Goal: Task Accomplishment & Management: Manage account settings

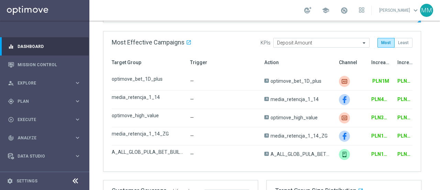
scroll to position [344, 0]
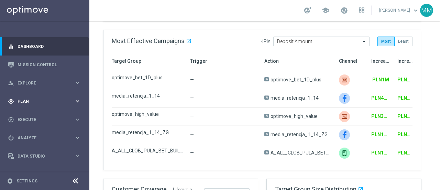
click at [19, 102] on span "Plan" at bounding box center [46, 101] width 57 height 4
click at [45, 117] on link "Target Groups" at bounding box center [45, 116] width 54 height 6
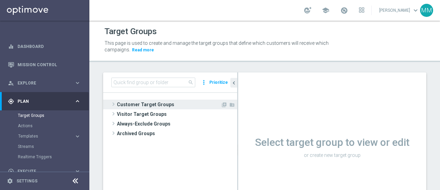
click at [153, 105] on span "Customer Target Groups" at bounding box center [169, 104] width 104 height 10
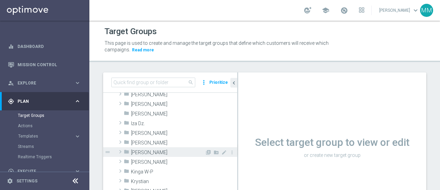
scroll to position [138, 0]
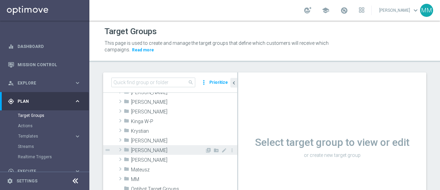
click at [143, 151] on span "[PERSON_NAME]" at bounding box center [168, 150] width 74 height 6
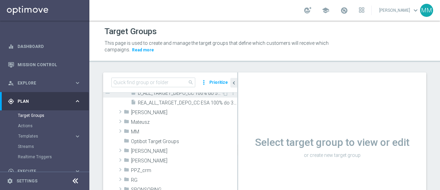
scroll to position [206, 0]
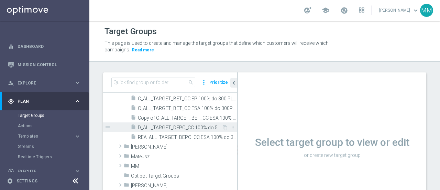
click at [167, 128] on span "D_ALL_TARGET_DEPO_CC 100% do 500 PLN_110825" at bounding box center [180, 128] width 84 height 6
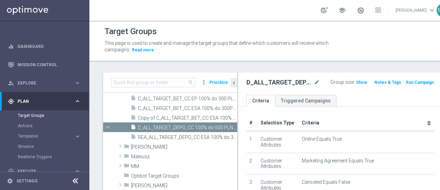
scroll to position [34, 0]
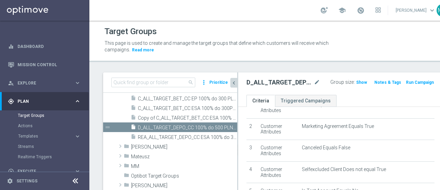
click at [235, 83] on icon "chevron_left" at bounding box center [234, 82] width 7 height 7
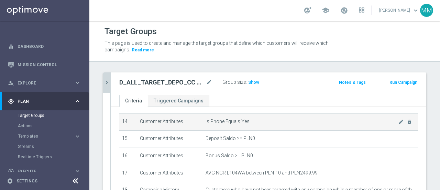
scroll to position [269, 0]
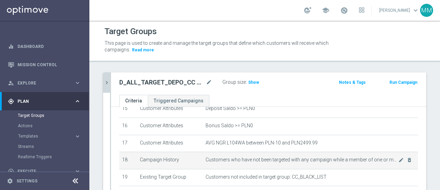
click at [273, 157] on span "Customers who have not been targeted with any campaign while a member of one or…" at bounding box center [302, 160] width 193 height 6
click at [392, 158] on td "Customers who have not been targeted with any campaign while a member of one or…" at bounding box center [310, 160] width 215 height 17
click at [399, 157] on icon "mode_edit" at bounding box center [402, 160] width 6 height 6
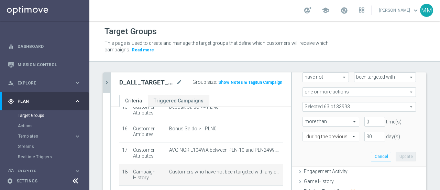
scroll to position [69, 0]
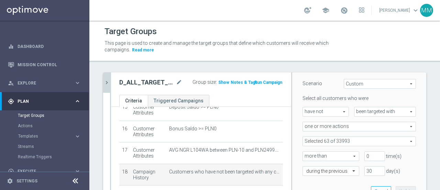
click at [355, 141] on span at bounding box center [359, 141] width 113 height 9
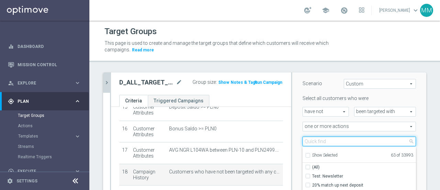
click at [372, 142] on input "search" at bounding box center [360, 141] width 114 height 10
type input "CC"
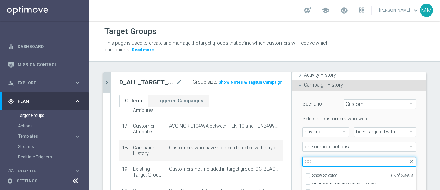
scroll to position [58, 0]
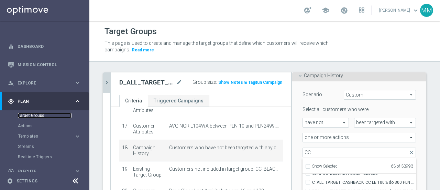
click at [34, 117] on link "Target Groups" at bounding box center [45, 116] width 54 height 6
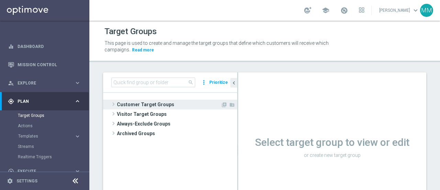
click at [136, 105] on span "Customer Target Groups" at bounding box center [169, 104] width 104 height 10
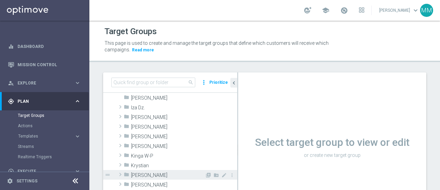
scroll to position [138, 0]
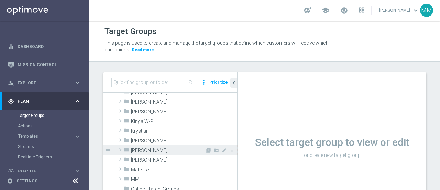
click at [141, 151] on span "[PERSON_NAME]" at bounding box center [168, 150] width 74 height 6
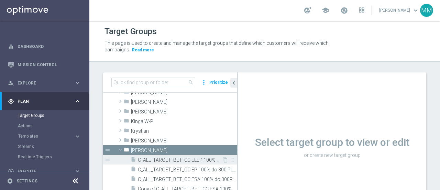
click at [167, 158] on span "C_ALL_TARGET_BET_CC ELEP 100% do 300 PLN_210725" at bounding box center [180, 160] width 84 height 6
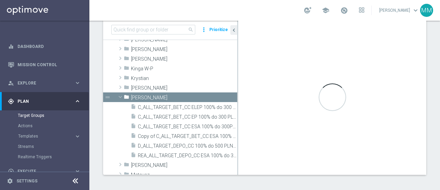
scroll to position [55, 0]
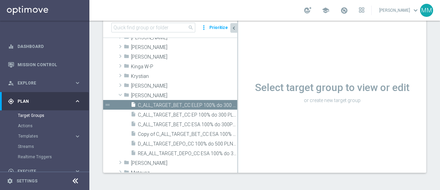
click at [235, 29] on icon "chevron_left" at bounding box center [234, 28] width 7 height 7
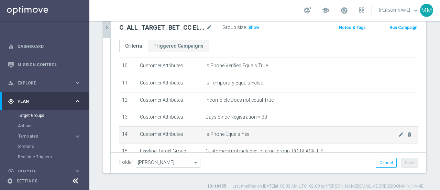
scroll to position [241, 0]
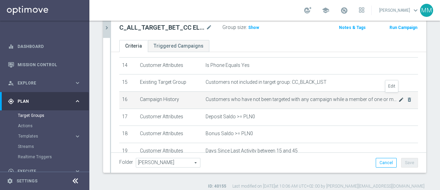
click at [399, 97] on icon "mode_edit" at bounding box center [402, 100] width 6 height 6
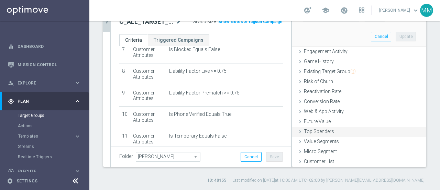
scroll to position [0, 0]
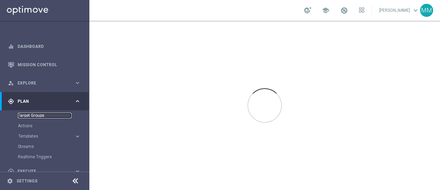
click at [36, 117] on link "Target Groups" at bounding box center [45, 116] width 54 height 6
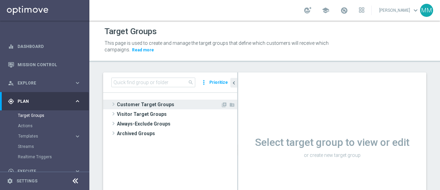
click at [145, 100] on span "Customer Target Groups" at bounding box center [169, 104] width 104 height 10
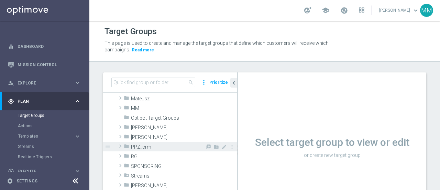
scroll to position [172, 0]
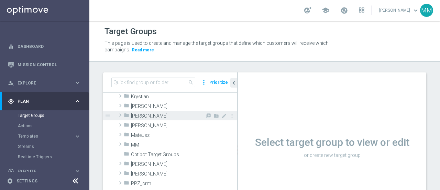
click at [148, 116] on span "[PERSON_NAME]" at bounding box center [168, 116] width 74 height 6
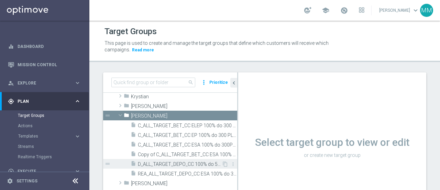
click at [185, 163] on span "D_ALL_TARGET_DEPO_CC 100% do 500 PLN_110825" at bounding box center [180, 164] width 84 height 6
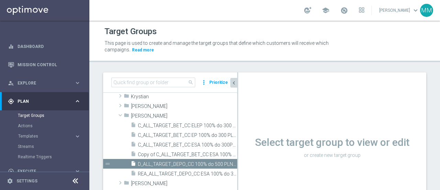
click at [233, 85] on icon "chevron_left" at bounding box center [234, 82] width 7 height 7
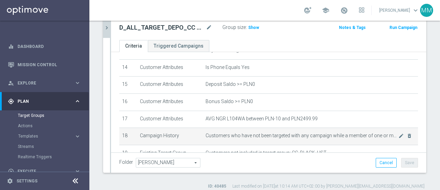
scroll to position [241, 0]
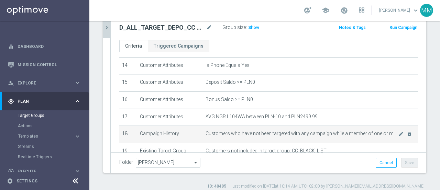
click at [256, 130] on span "Customers who have not been targeted with any campaign while a member of one or…" at bounding box center [302, 133] width 193 height 6
click at [388, 130] on span "Customers who have not been targeted with any campaign while a member of one or…" at bounding box center [302, 133] width 193 height 6
click at [399, 131] on icon "mode_edit" at bounding box center [402, 134] width 6 height 6
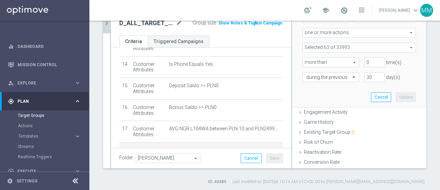
scroll to position [61, 0]
